Goal: Task Accomplishment & Management: Use online tool/utility

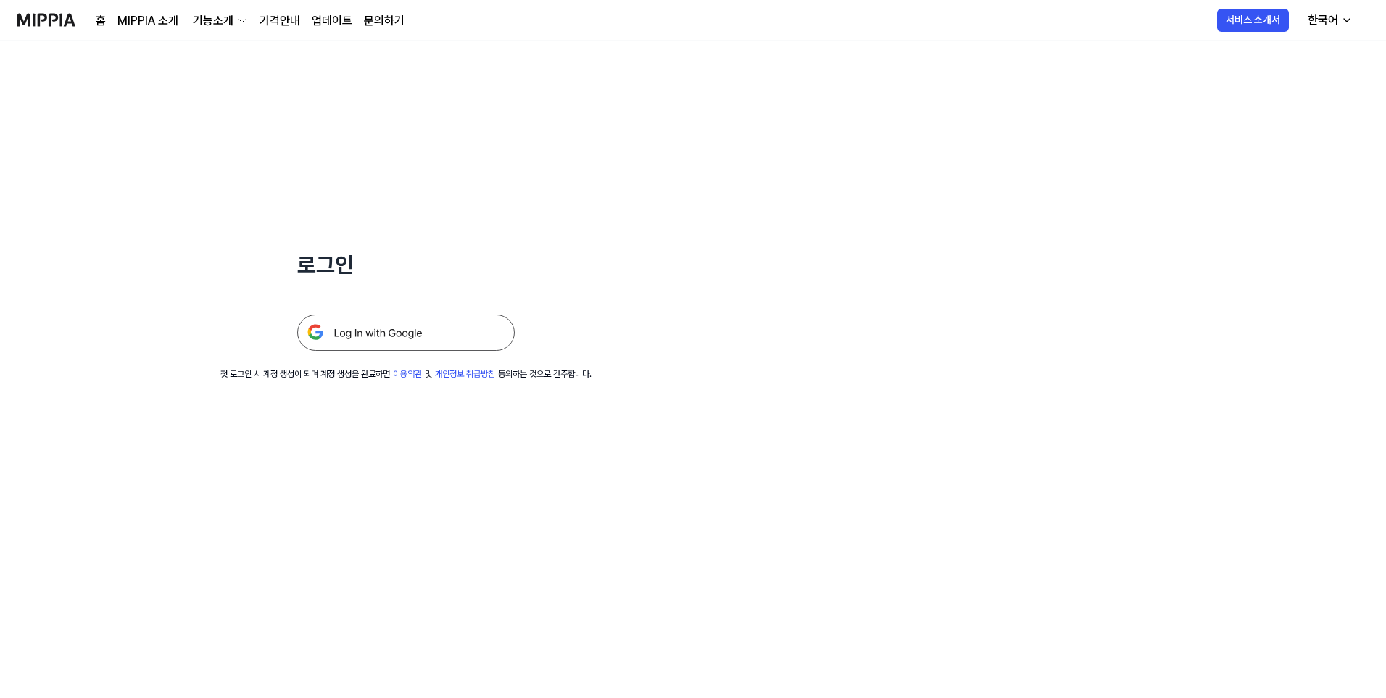
click at [437, 336] on img at bounding box center [406, 333] width 218 height 36
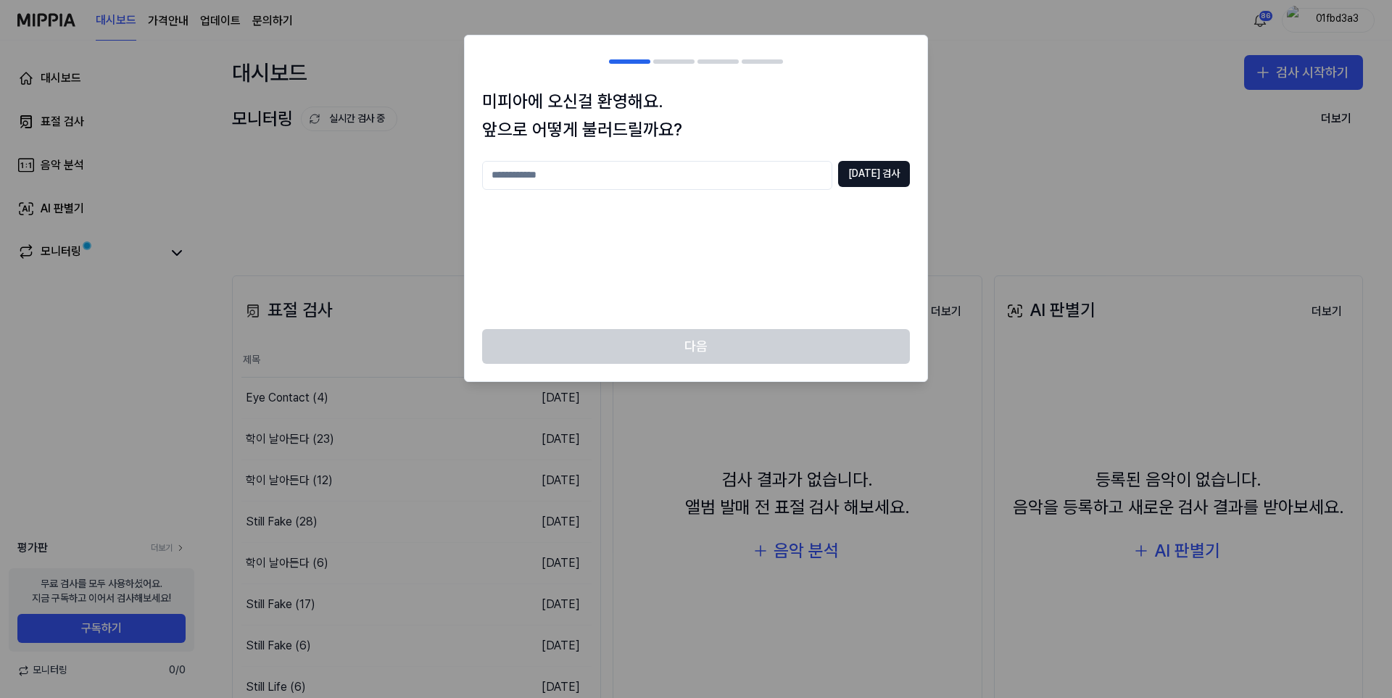
click at [859, 212] on div "[DATE] 검사" at bounding box center [696, 236] width 428 height 151
